Goal: Find specific page/section: Find specific page/section

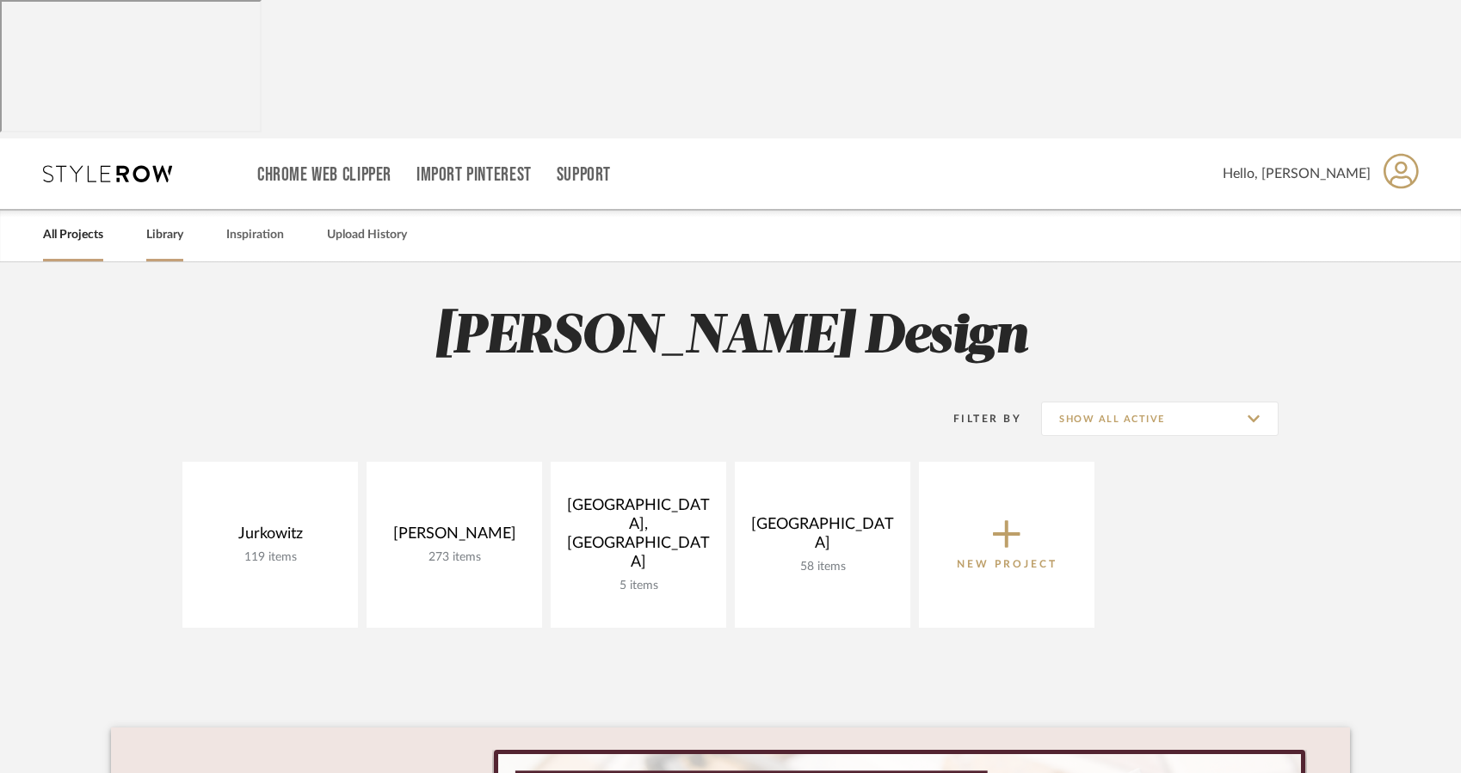
click at [167, 224] on link "Library" at bounding box center [164, 235] width 37 height 23
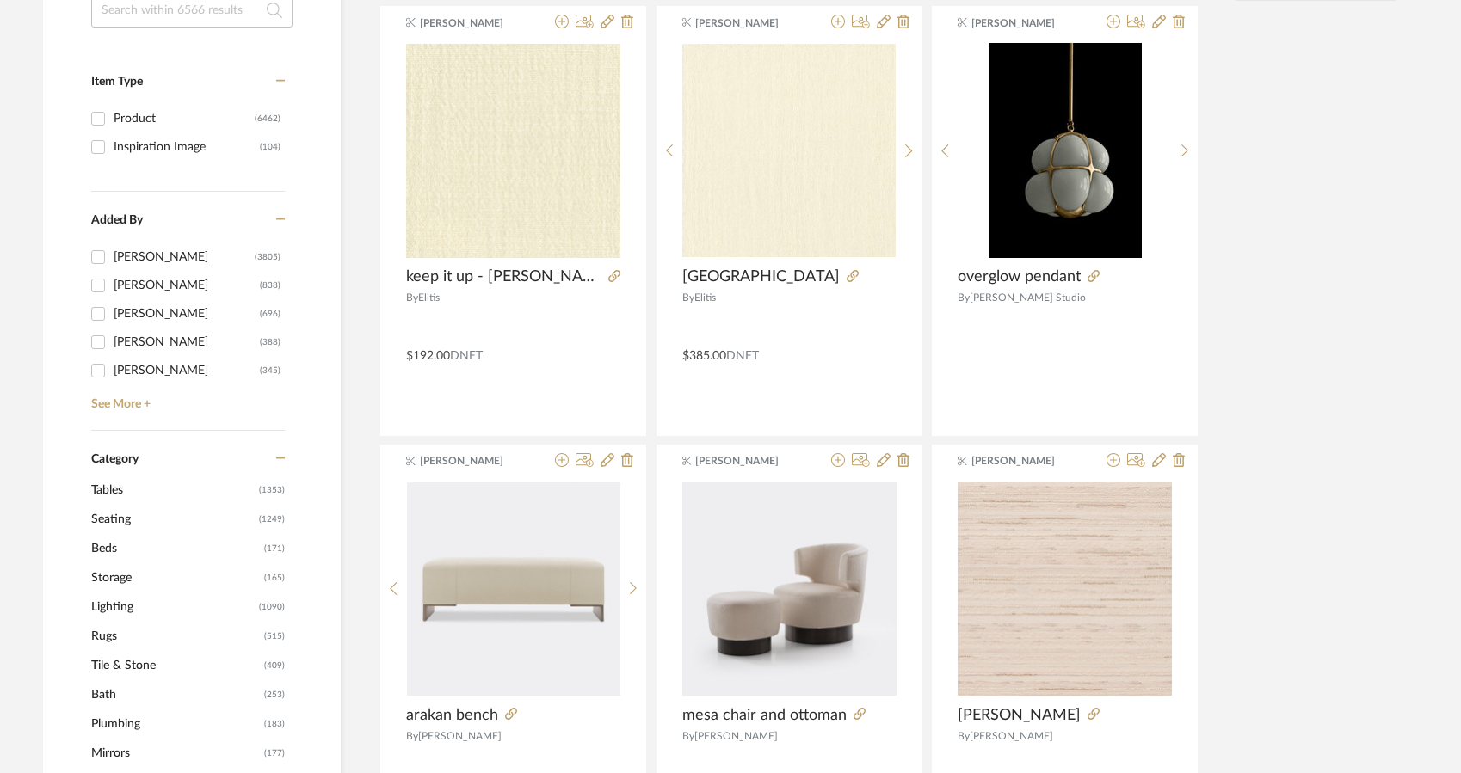
click at [112, 593] on span "Lighting" at bounding box center [172, 607] width 163 height 29
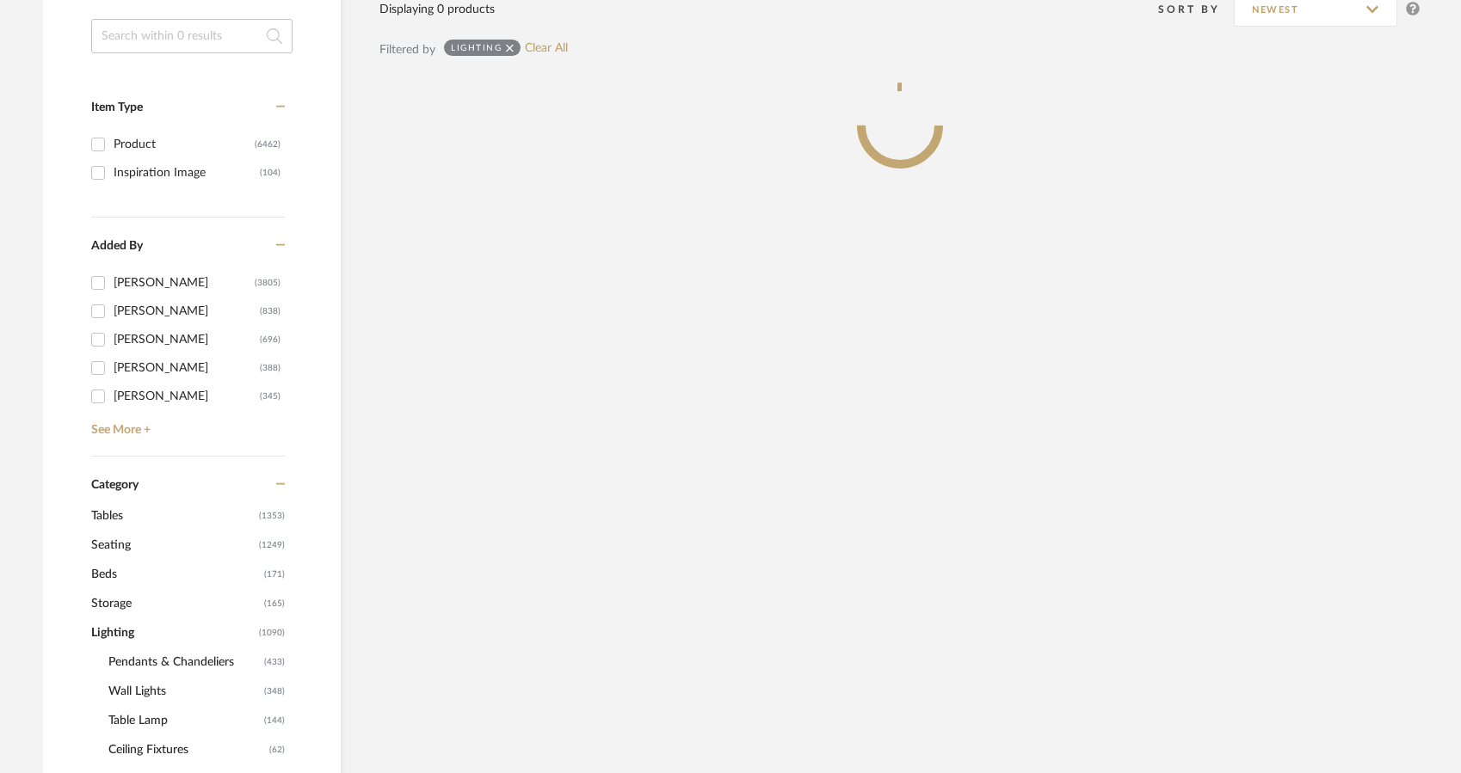
scroll to position [488, 0]
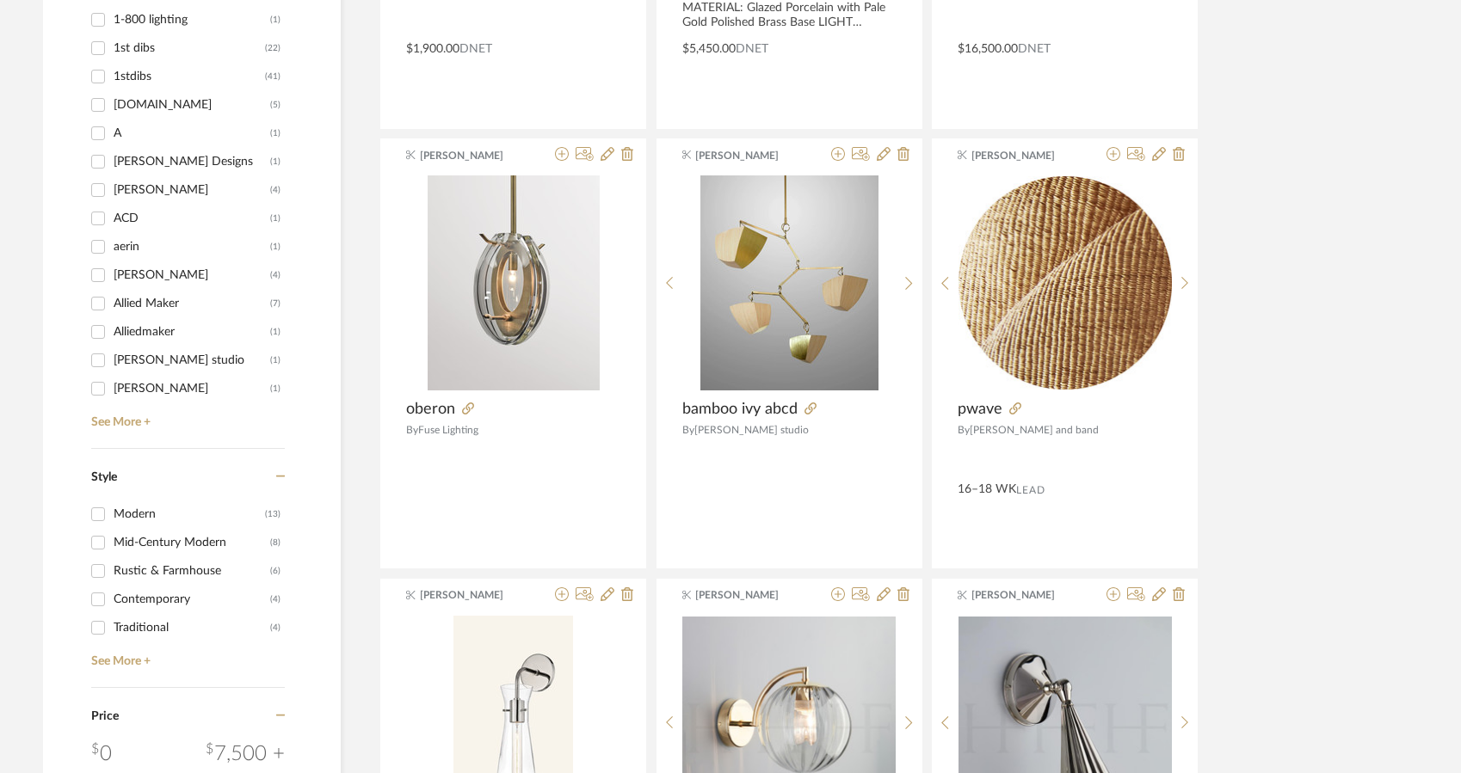
scroll to position [2160, 0]
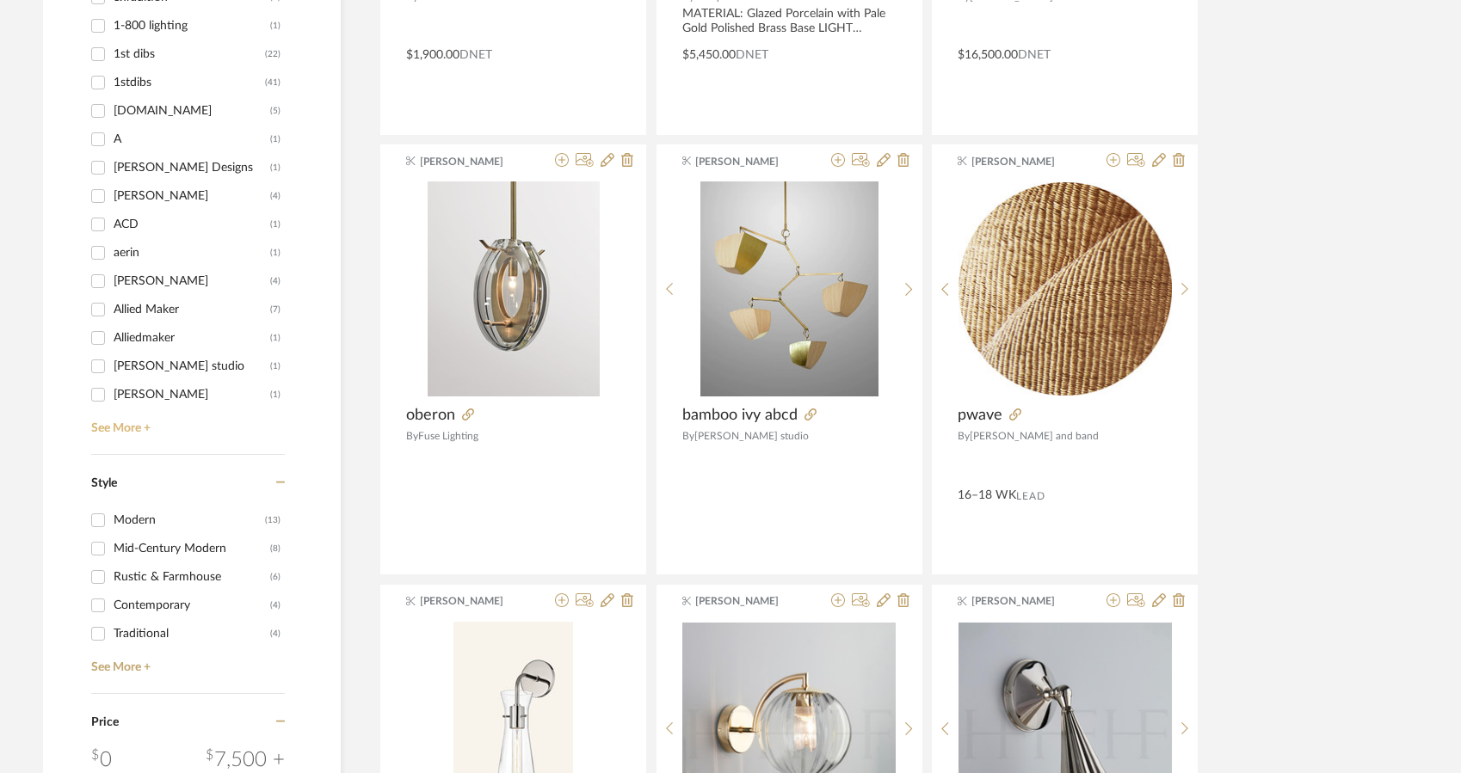
click at [132, 409] on link "See More +" at bounding box center [186, 423] width 198 height 28
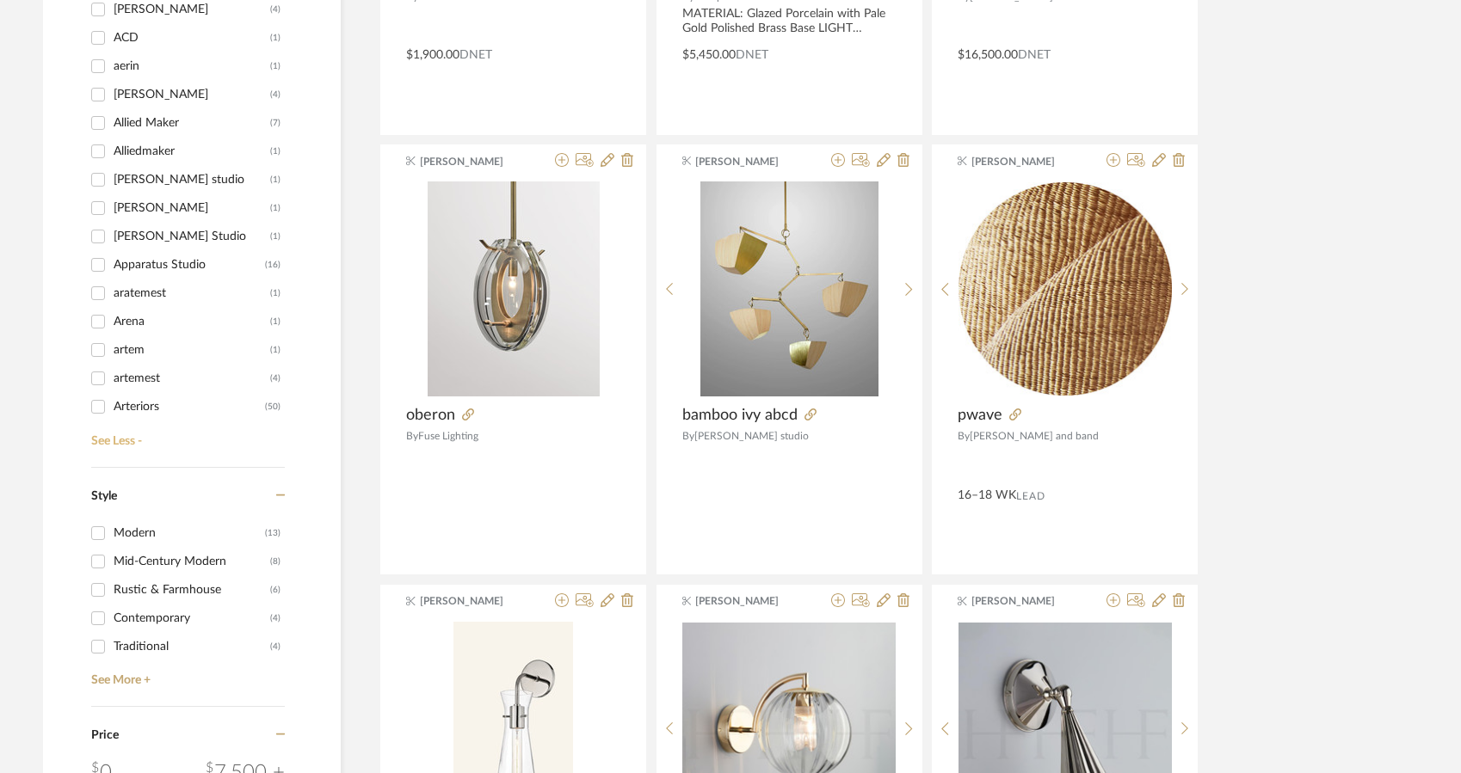
scroll to position [188, 0]
click at [176, 468] on div "Style" at bounding box center [188, 493] width 194 height 51
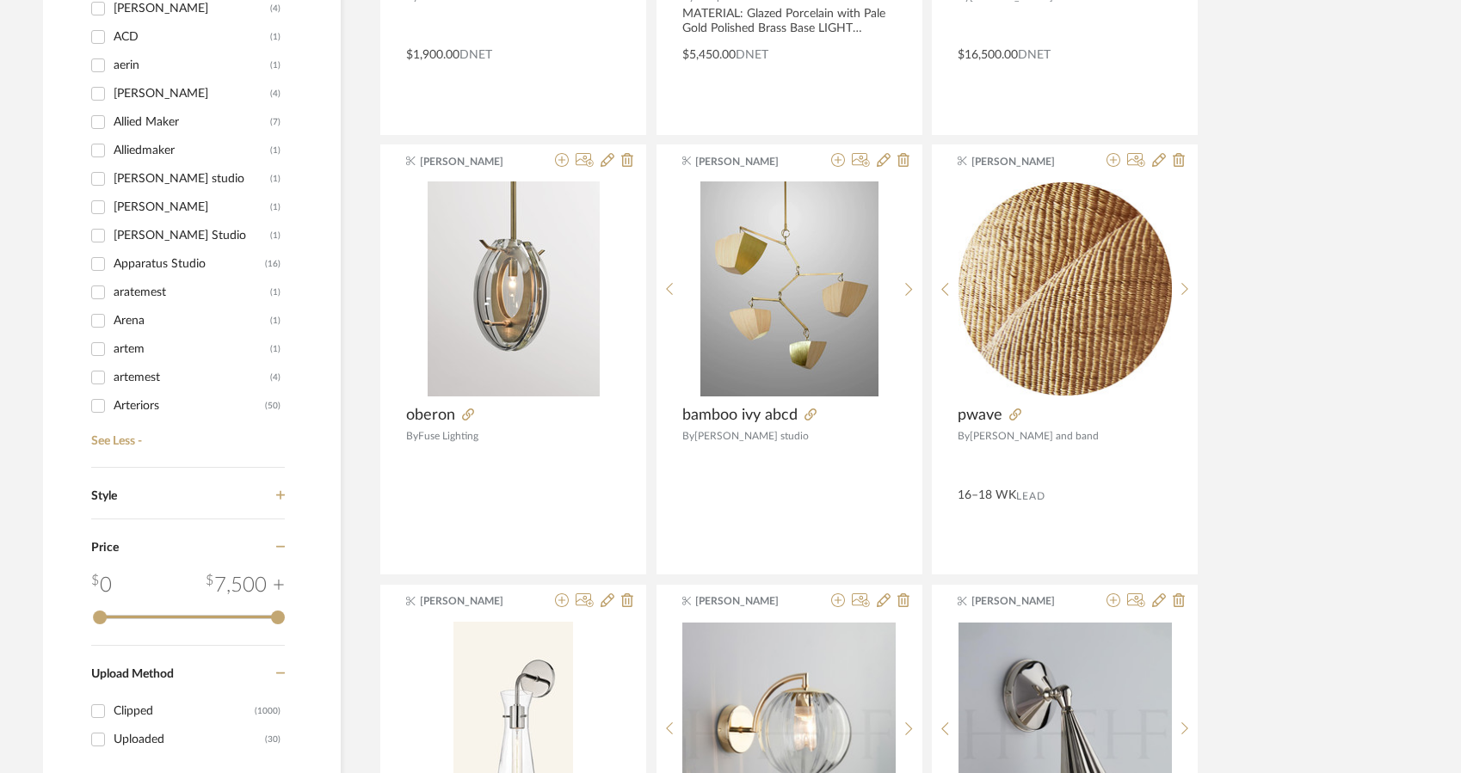
click at [167, 250] on div "Apparatus Studio" at bounding box center [189, 264] width 151 height 28
click at [112, 250] on input "Apparatus Studio (16)" at bounding box center [98, 264] width 28 height 28
checkbox input "true"
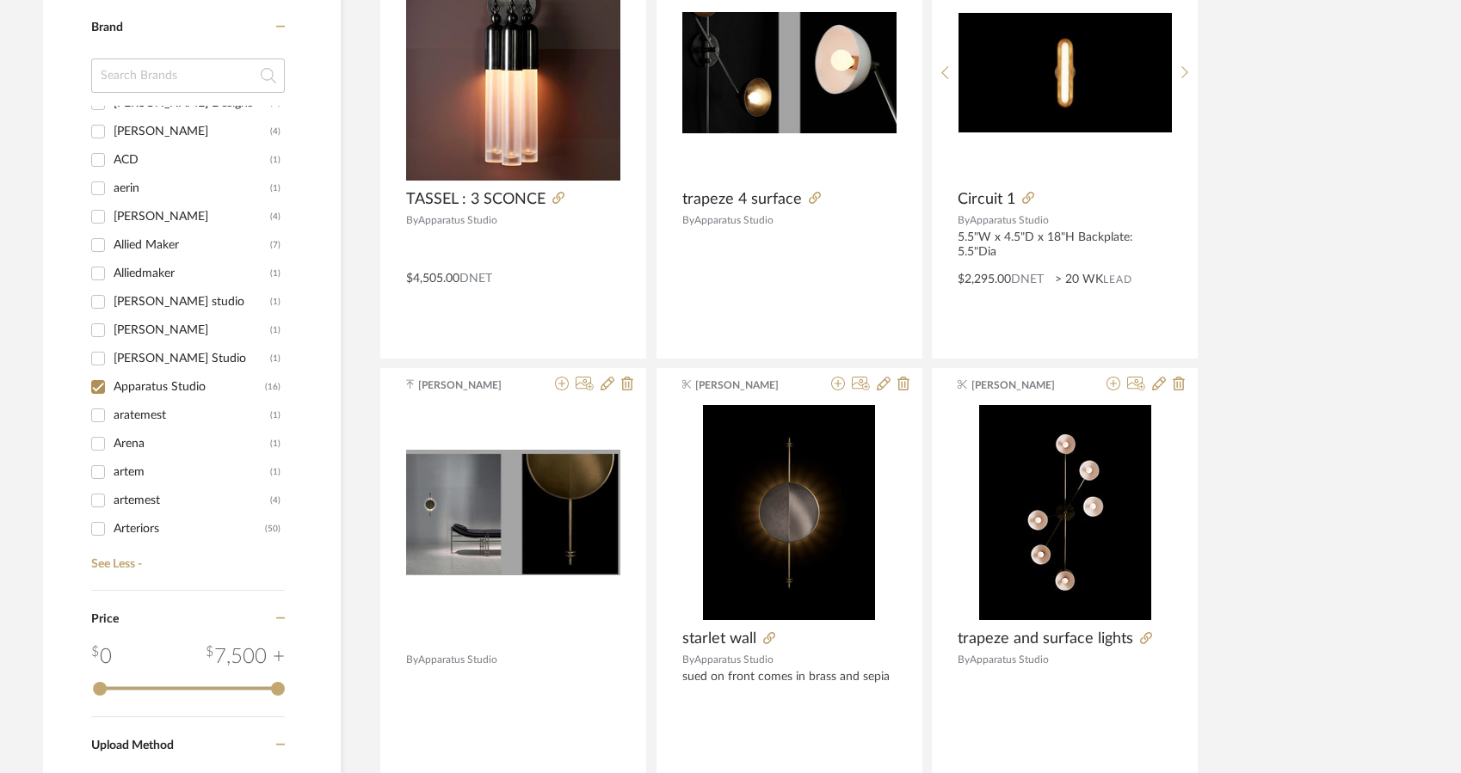
scroll to position [1057, 0]
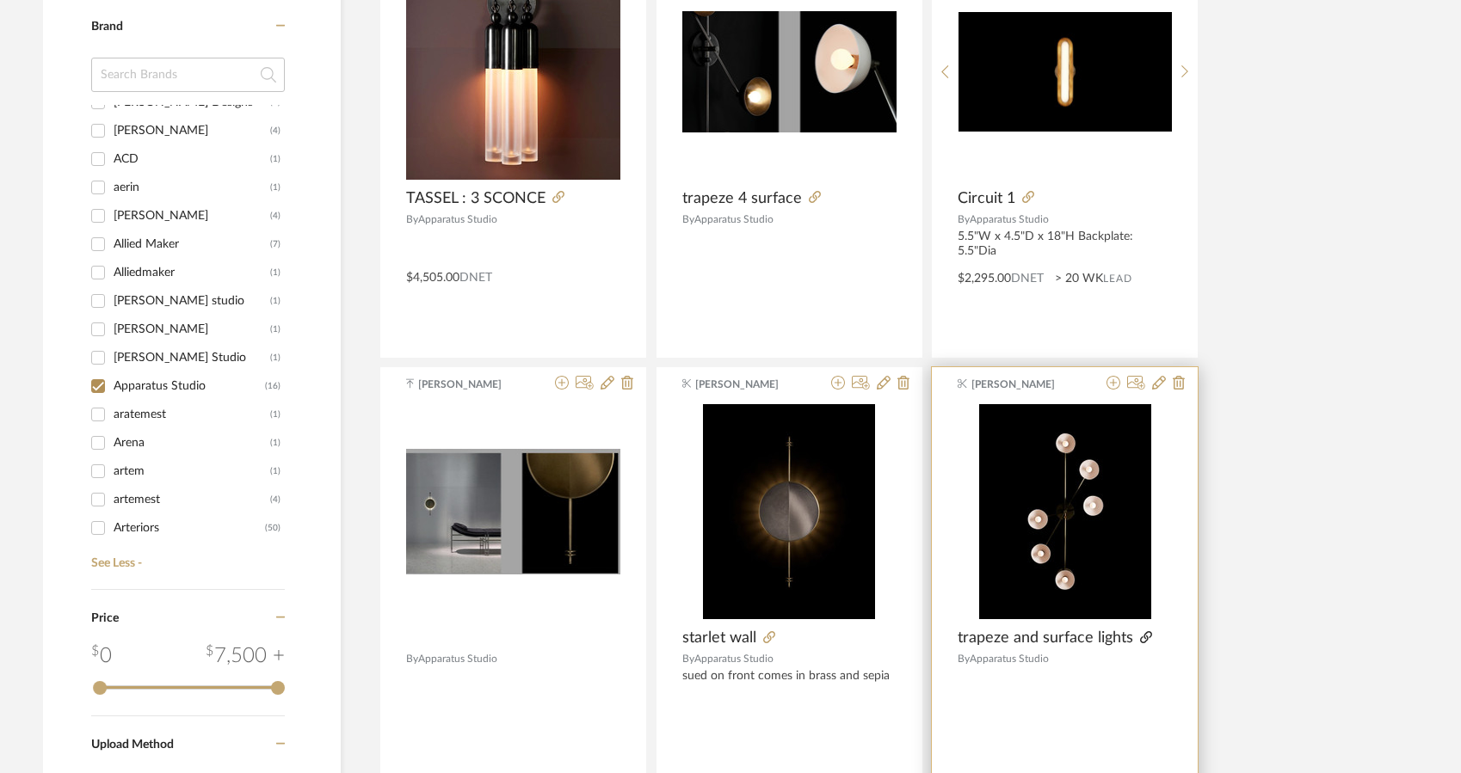
click at [1142, 632] on icon at bounding box center [1146, 638] width 12 height 12
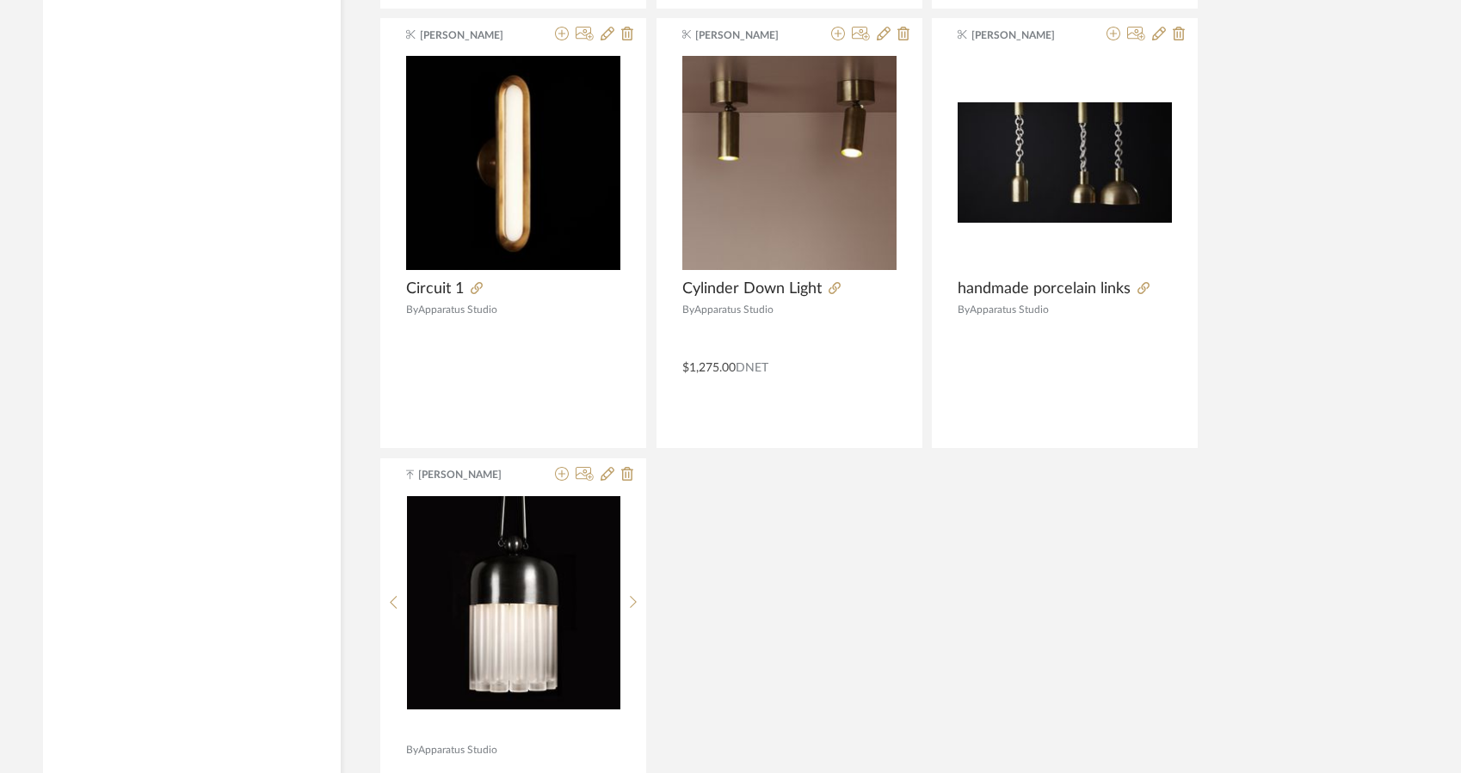
scroll to position [2377, 0]
